Goal: Transaction & Acquisition: Book appointment/travel/reservation

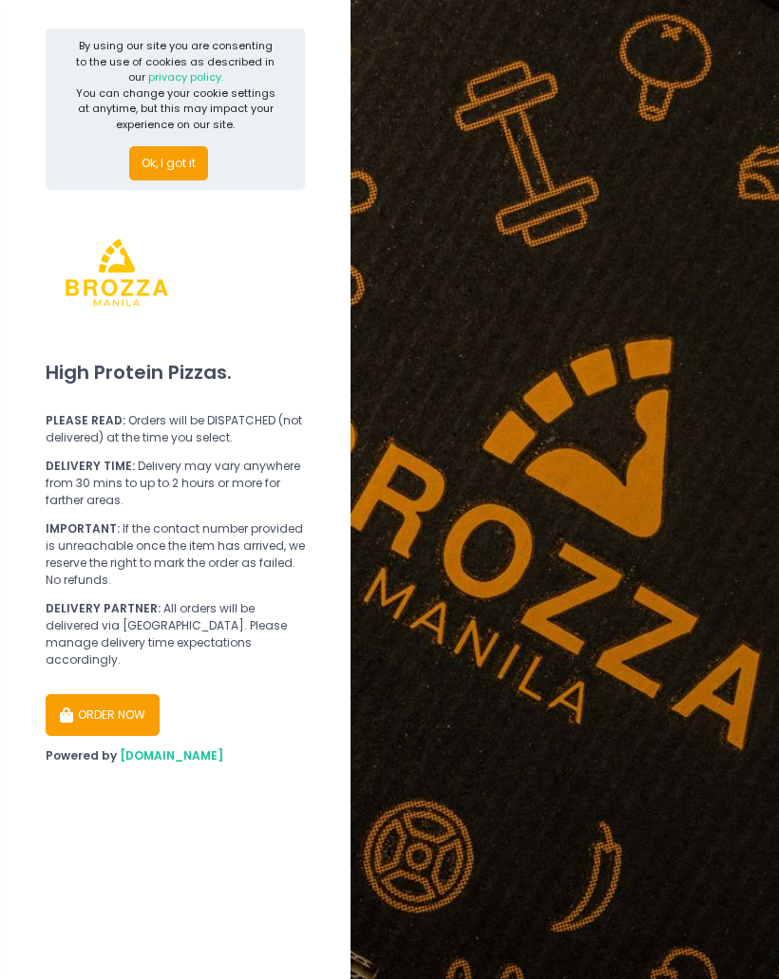
click at [97, 706] on button "ORDER NOW" at bounding box center [103, 715] width 114 height 42
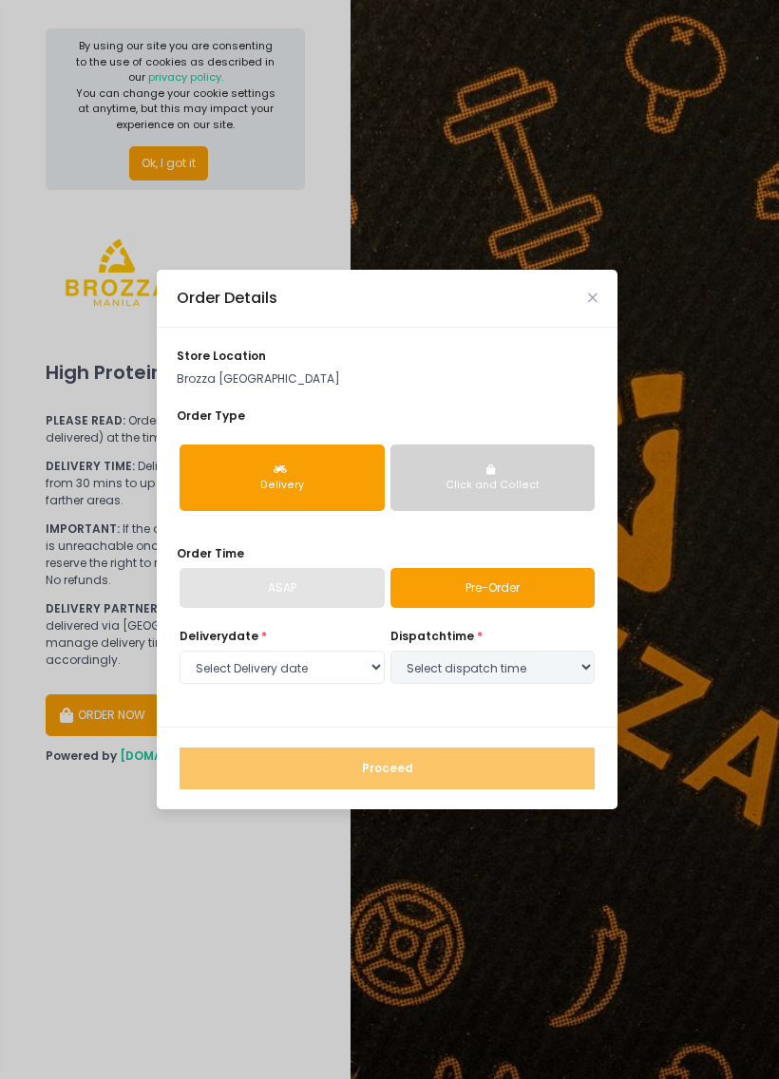
click at [218, 584] on div "ASAP" at bounding box center [282, 588] width 205 height 40
click at [517, 584] on link "Pre-Order" at bounding box center [492, 588] width 205 height 40
click at [235, 665] on select "Select Delivery date Tuesday, Sep 9th Wednesday, Sep 10th Thursday, Sep 11th Fr…" at bounding box center [282, 668] width 205 height 34
select select "2025-09-09"
click at [545, 662] on select "Select dispatch time 12:00 PM - 12:30 PM 12:30 PM - 01:00 PM 01:00 PM - 01:30 P…" at bounding box center [492, 668] width 205 height 34
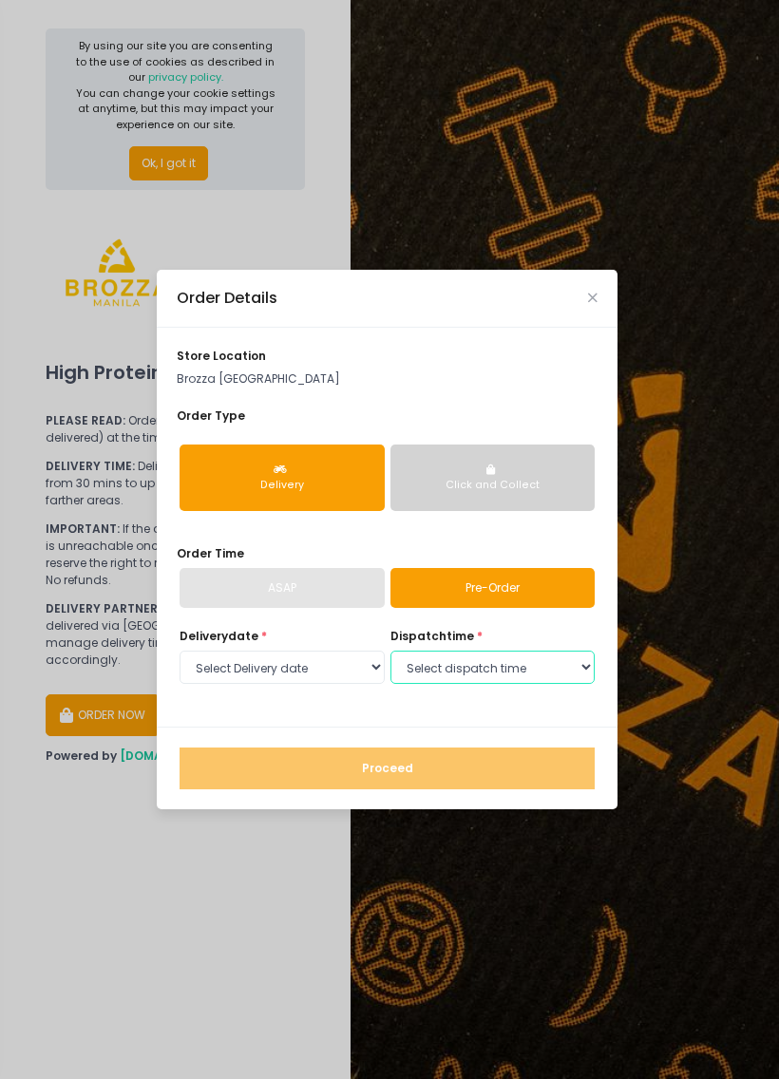
select select "19:30"
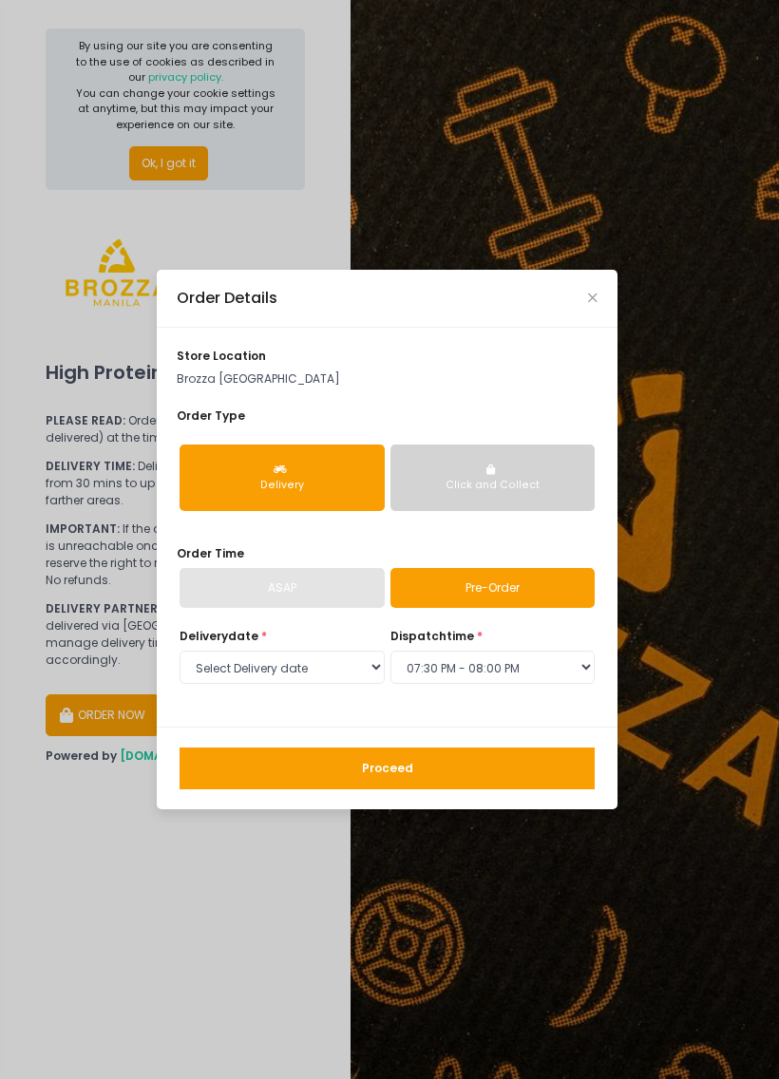
click at [547, 738] on div "Proceed" at bounding box center [387, 768] width 461 height 83
click at [528, 766] on button "Proceed" at bounding box center [387, 769] width 415 height 42
